Goal: Information Seeking & Learning: Understand process/instructions

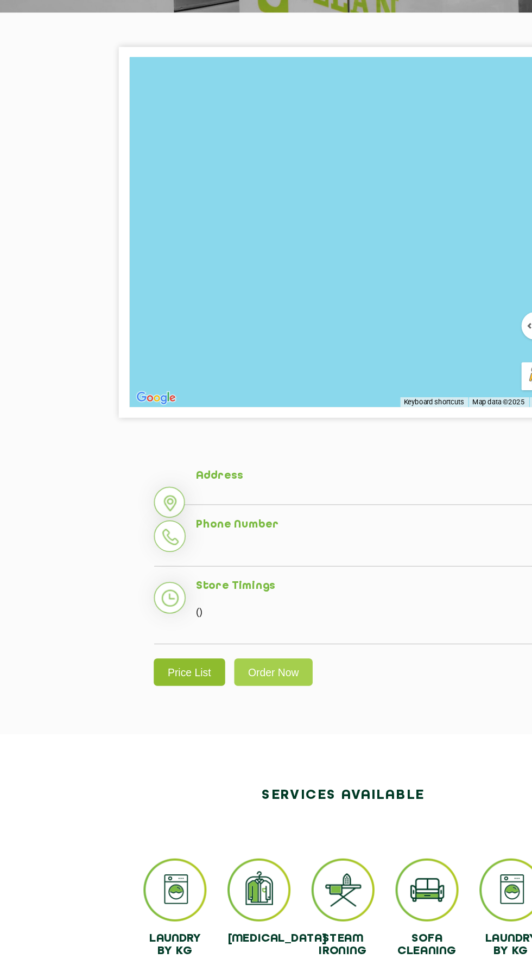
click at [148, 681] on link "Price List" at bounding box center [146, 683] width 55 height 21
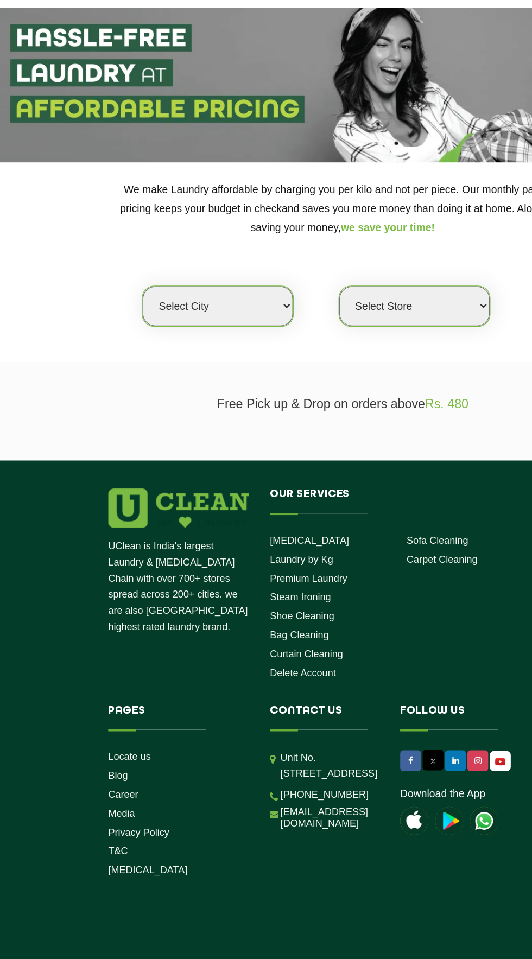
click at [184, 298] on select "Select city [GEOGRAPHIC_DATA] [GEOGRAPHIC_DATA] [GEOGRAPHIC_DATA] [GEOGRAPHIC_D…" at bounding box center [169, 283] width 117 height 31
select select "99"
click at [111, 268] on select "Select city [GEOGRAPHIC_DATA] [GEOGRAPHIC_DATA] [GEOGRAPHIC_DATA] [GEOGRAPHIC_D…" at bounding box center [169, 283] width 117 height 31
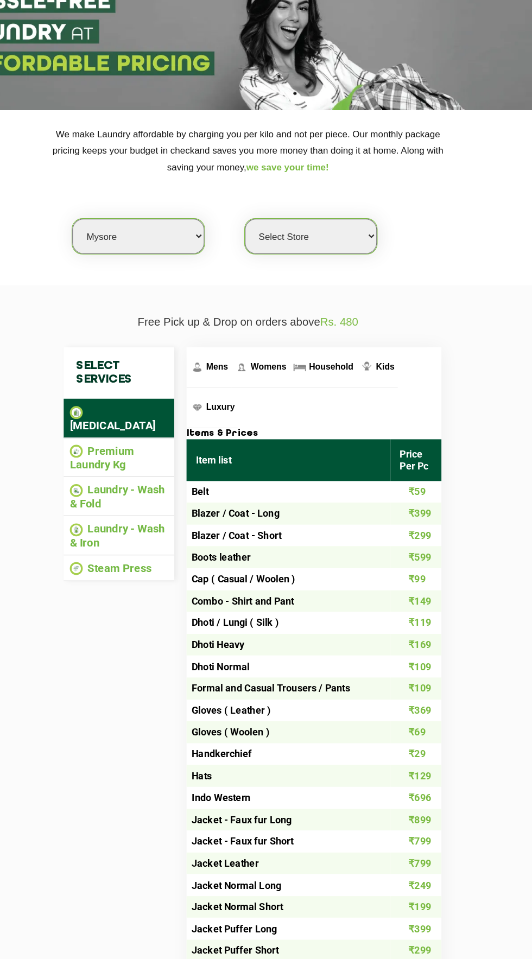
scroll to position [2, 0]
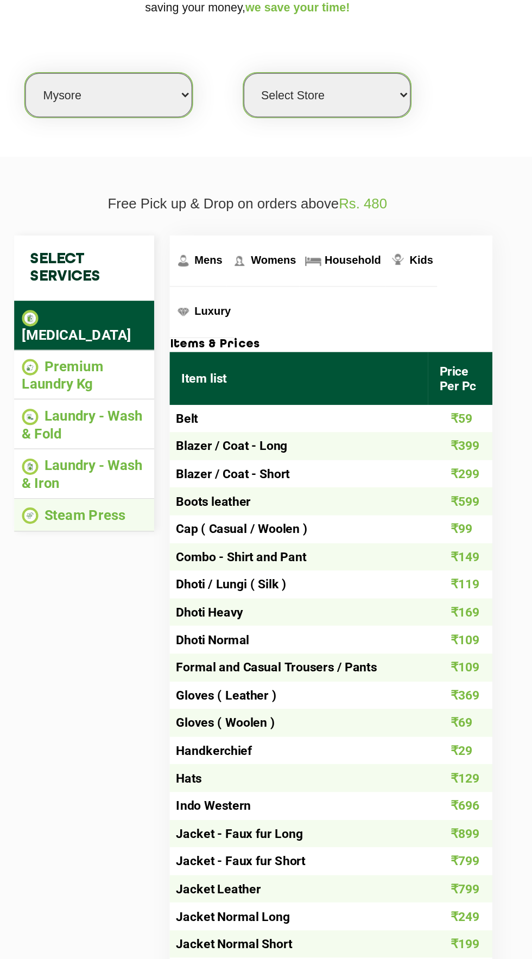
click at [170, 569] on li "Steam Press" at bounding box center [152, 575] width 87 height 12
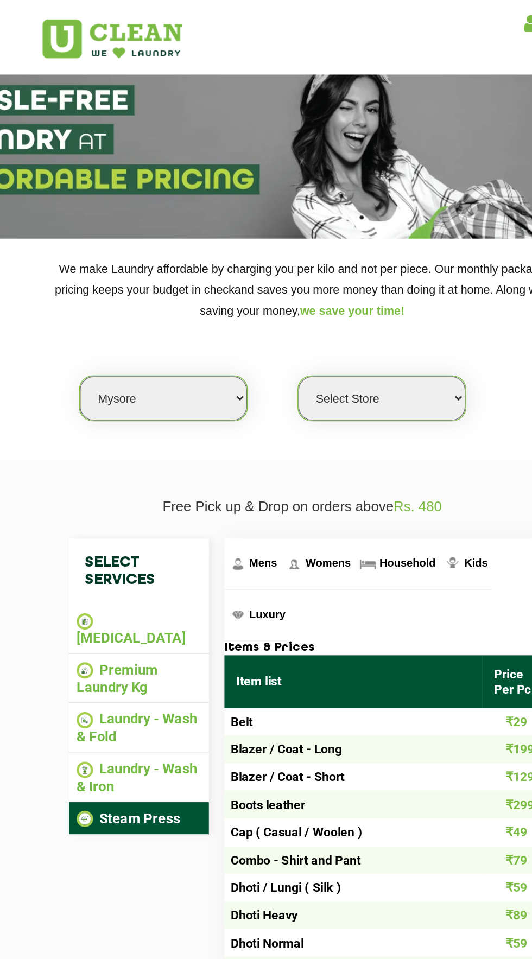
scroll to position [0, 0]
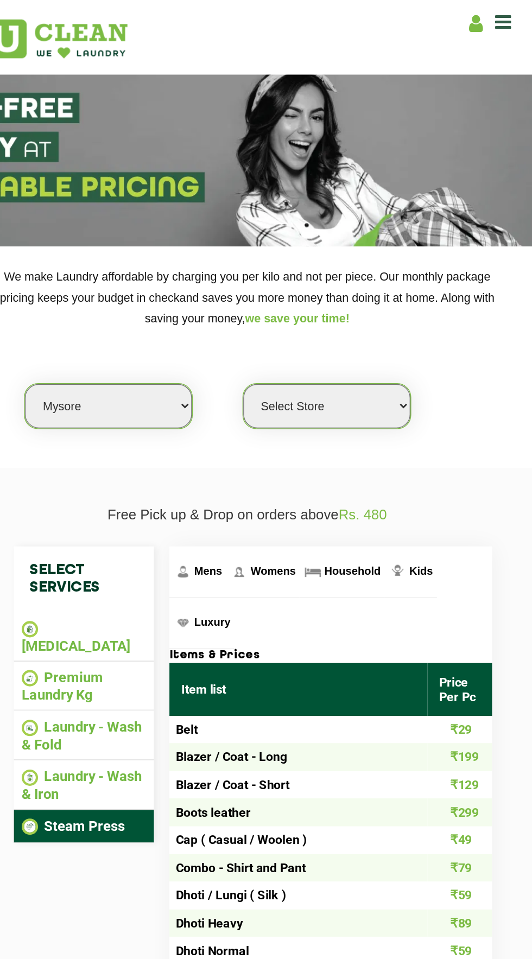
click at [329, 285] on select "Select Store [GEOGRAPHIC_DATA]" at bounding box center [321, 283] width 117 height 31
select select "577"
click at [263, 268] on select "Select Store [GEOGRAPHIC_DATA]" at bounding box center [321, 283] width 117 height 31
